Goal: Transaction & Acquisition: Purchase product/service

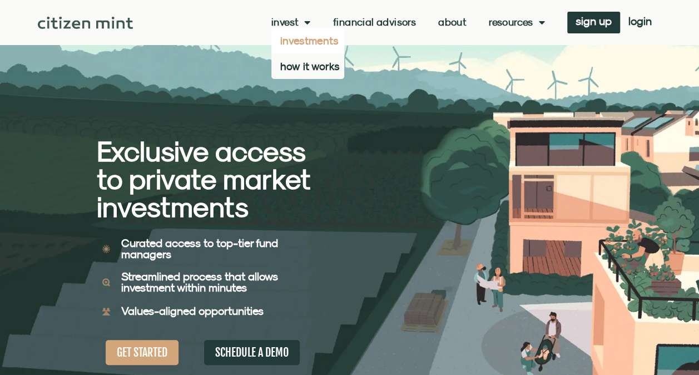
click at [289, 36] on link "investments" at bounding box center [307, 41] width 73 height 26
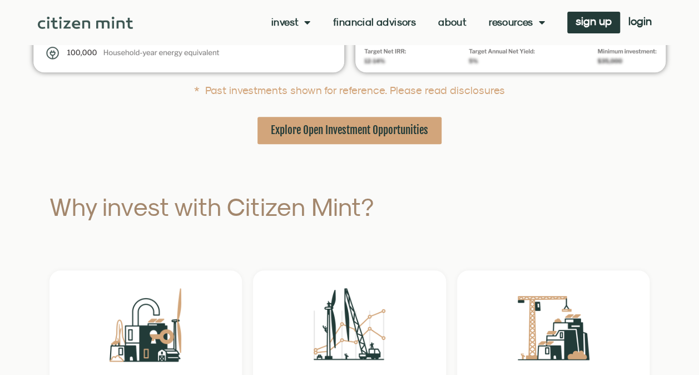
scroll to position [483, 0]
click at [331, 131] on span "Explore Open Investment Opportunities" at bounding box center [349, 130] width 157 height 14
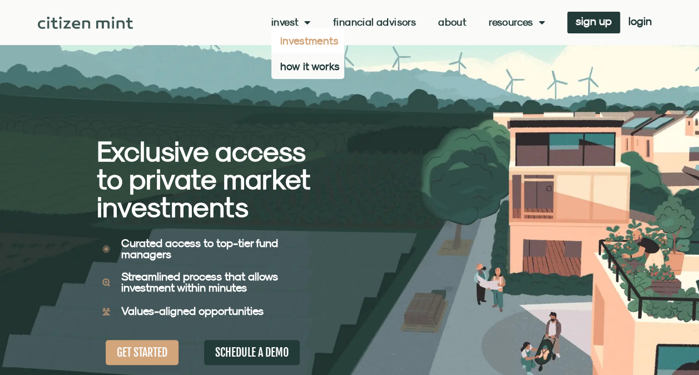
click at [293, 43] on link "investments" at bounding box center [307, 41] width 73 height 26
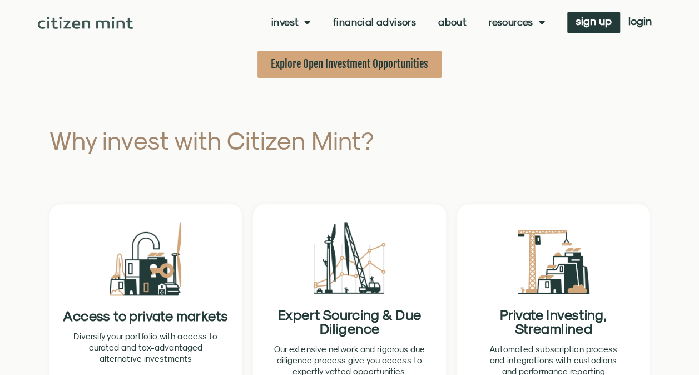
scroll to position [541, 0]
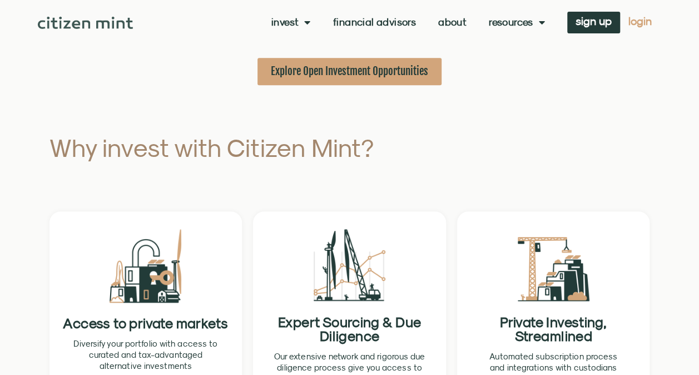
click at [632, 24] on span "login" at bounding box center [640, 21] width 23 height 8
